Goal: Information Seeking & Learning: Check status

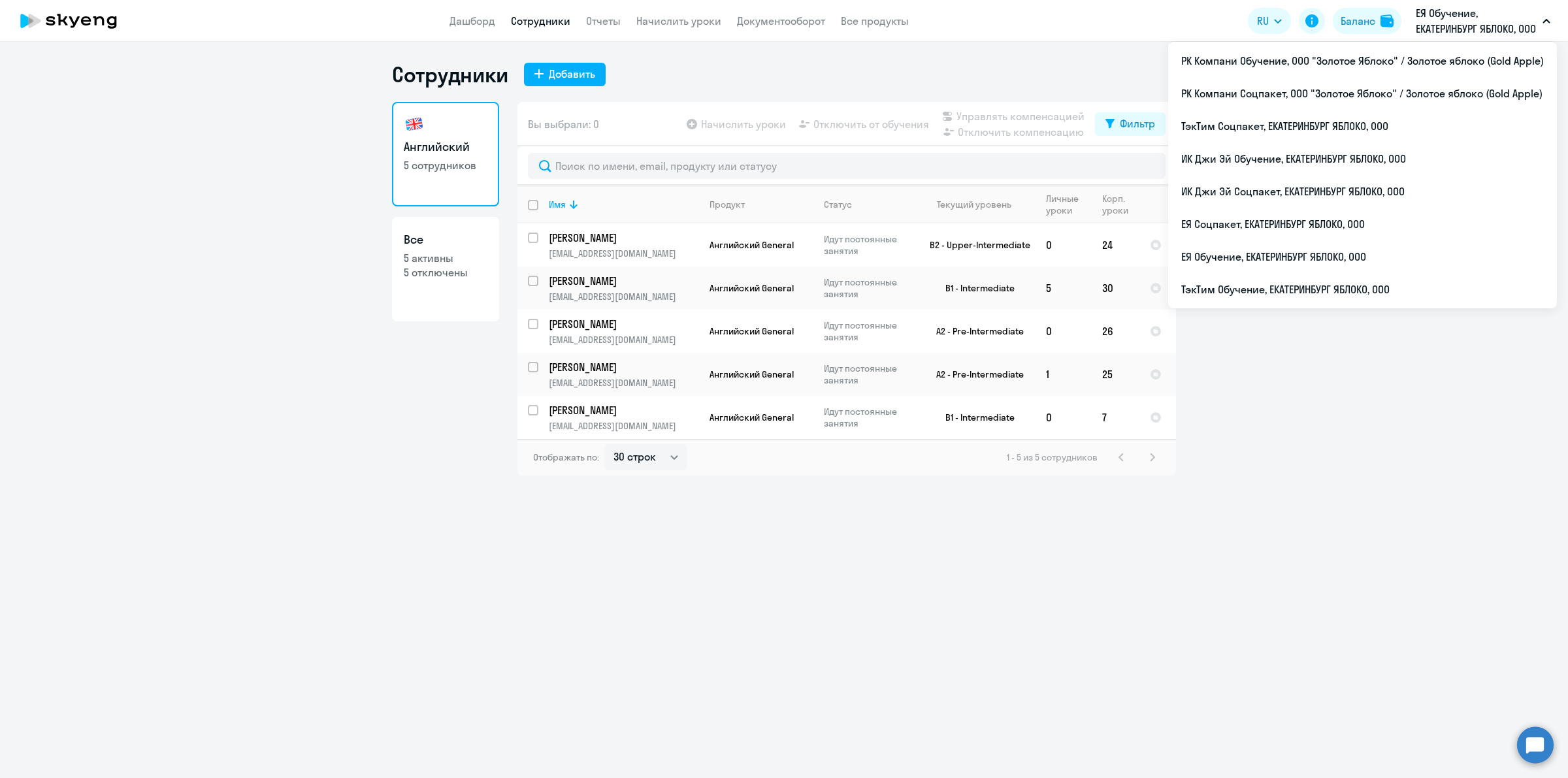
select select "30"
click at [1414, 270] on li "ЕЯ Обучение, ЕКАТЕРИНБУРГ ЯБЛОКО, ООО" at bounding box center [1363, 256] width 389 height 33
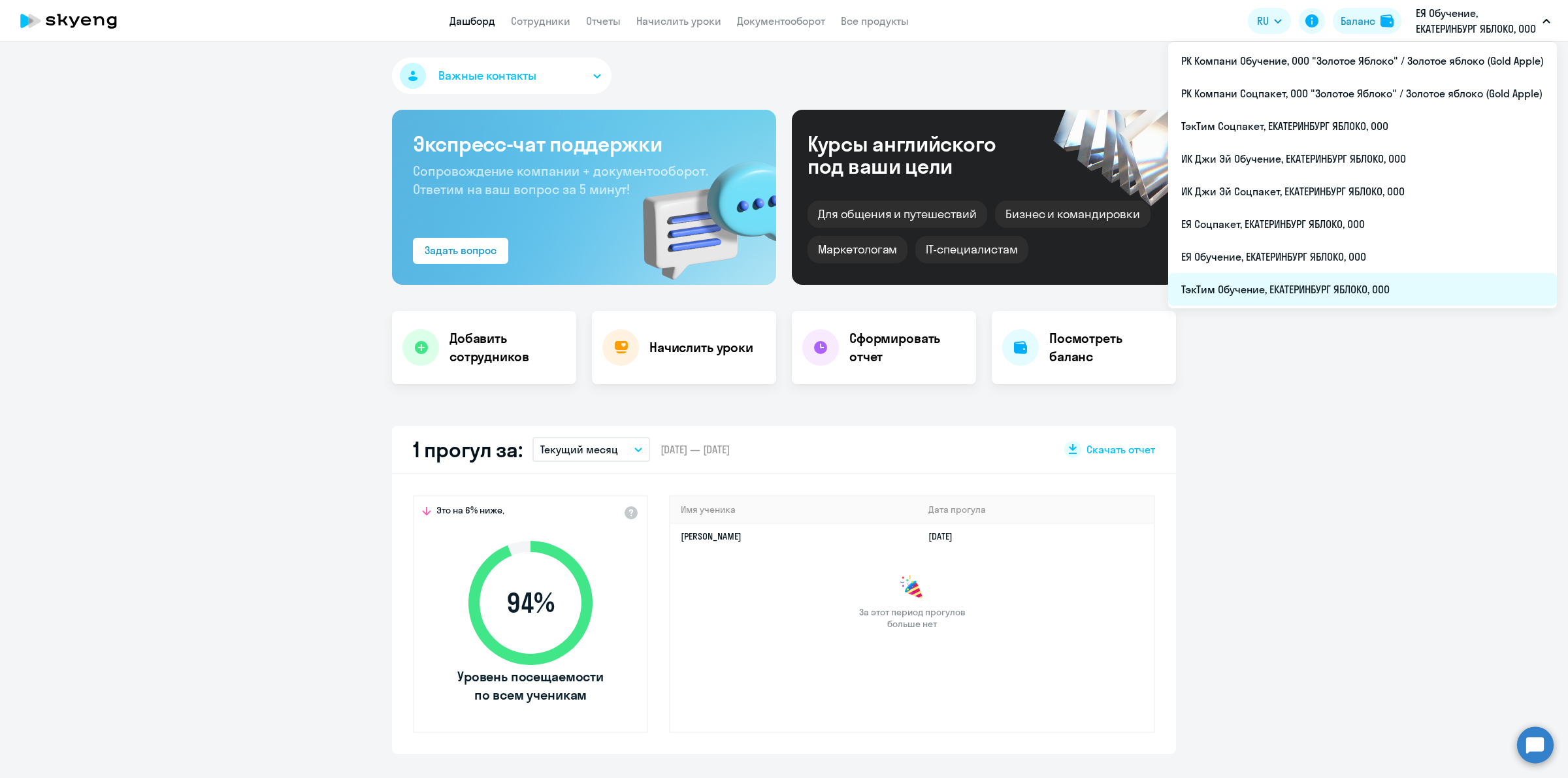
click at [1438, 284] on li "ТэкТим Обучение, ЕКАТЕРИНБУРГ ЯБЛОКО, ООО" at bounding box center [1363, 289] width 389 height 33
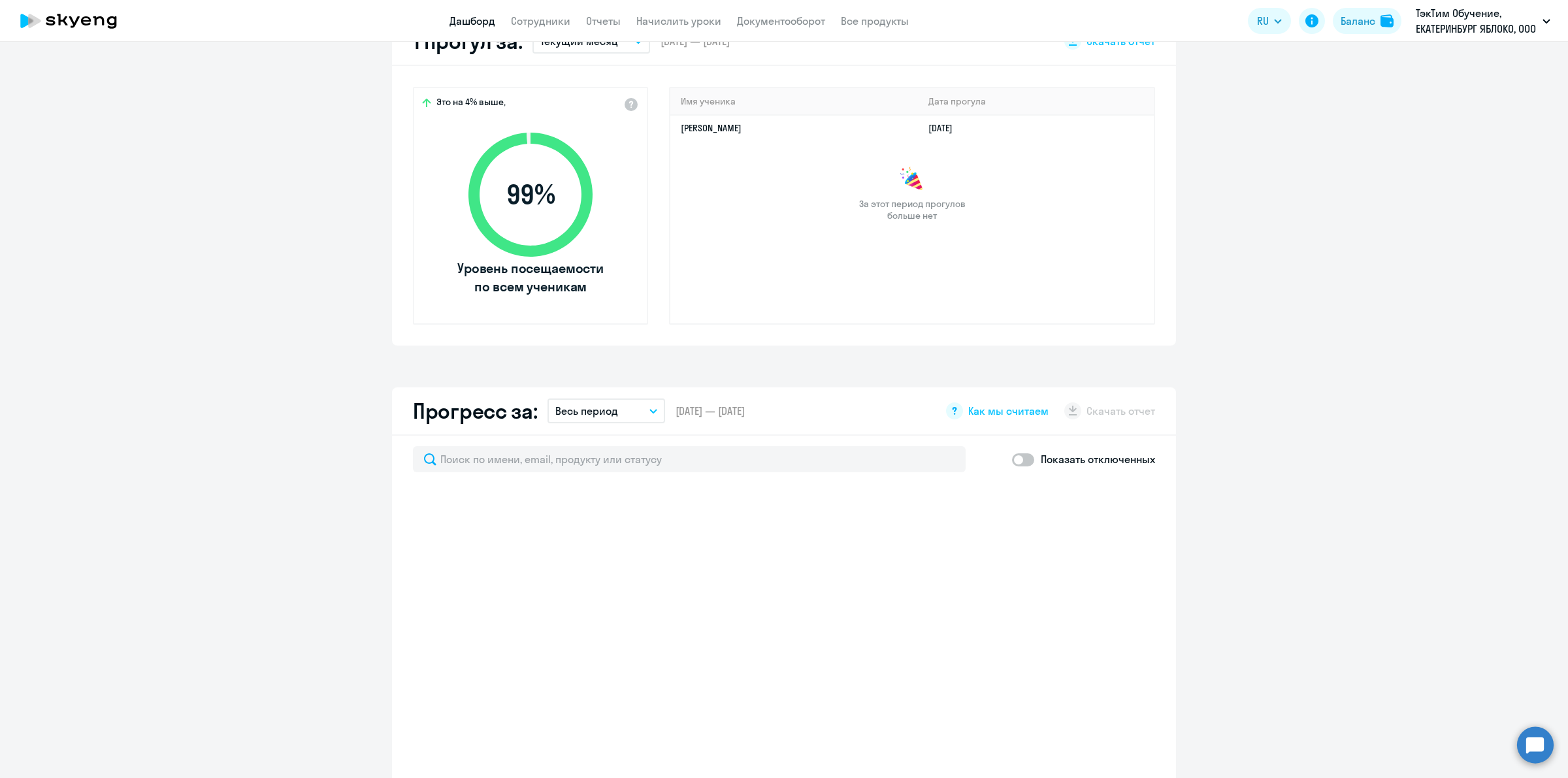
scroll to position [82, 0]
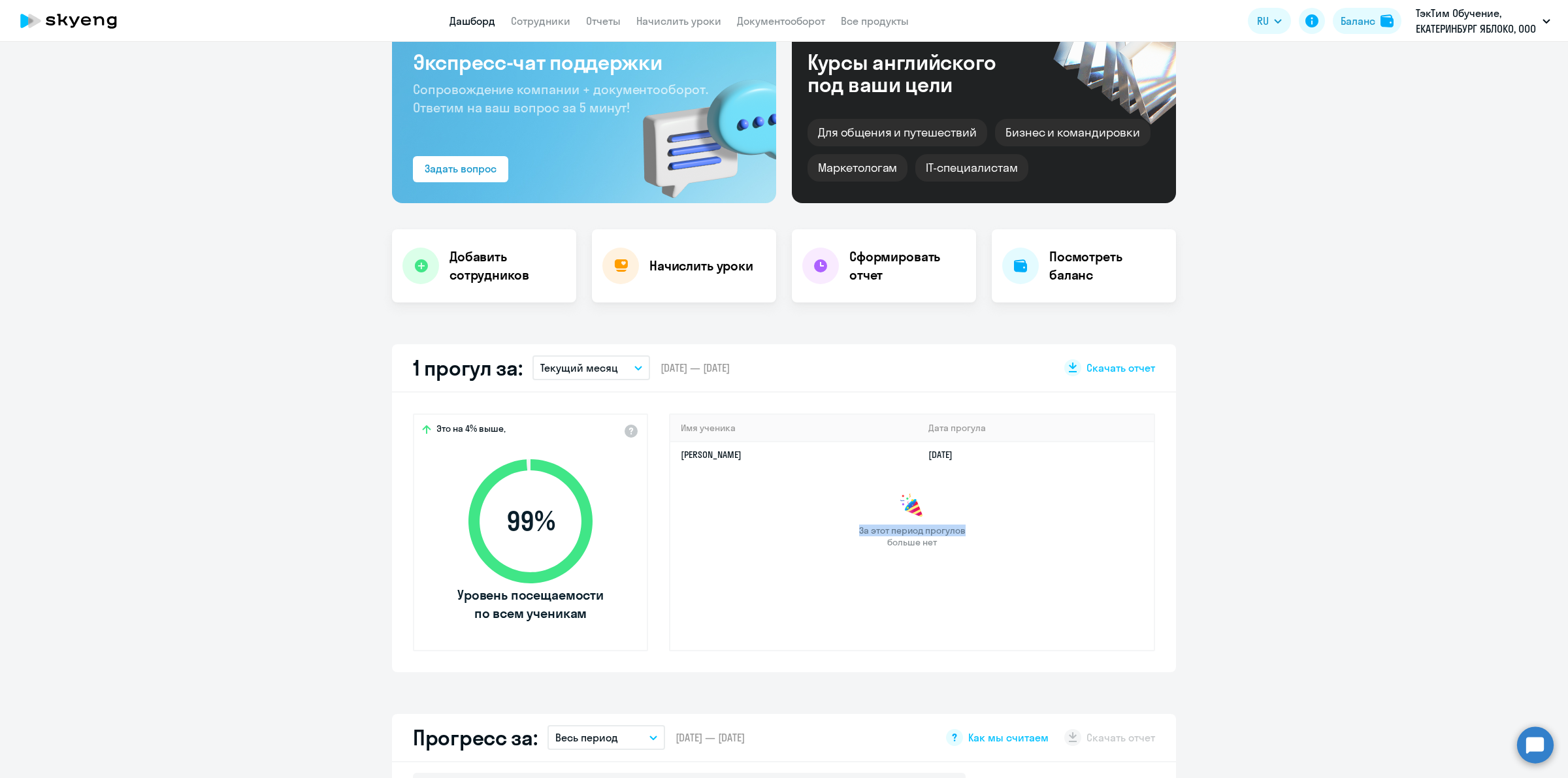
drag, startPoint x: 997, startPoint y: 504, endPoint x: 814, endPoint y: 520, distance: 183.7
click at [814, 520] on div "За этот период прогулов больше нет" at bounding box center [912, 521] width 483 height 55
click at [870, 544] on span "За этот период прогулов больше нет" at bounding box center [912, 536] width 110 height 24
select select "30"
